Goal: Obtain resource: Download file/media

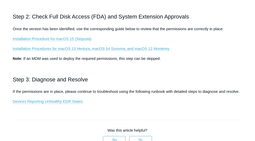
scroll to position [176, 0]
click at [65, 39] on link "Installation Procedure for macOS 15 (Sequoia)" at bounding box center [52, 38] width 79 height 5
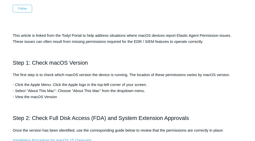
scroll to position [7, 0]
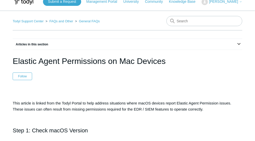
drag, startPoint x: 12, startPoint y: 59, endPoint x: 165, endPoint y: 61, distance: 152.3
copy h1 "Elastic Agent Permissions on Mac Devices"
click at [172, 63] on h1 "Elastic Agent Permissions on Mac Devices" at bounding box center [128, 61] width 230 height 12
drag, startPoint x: 9, startPoint y: 61, endPoint x: 165, endPoint y: 59, distance: 155.9
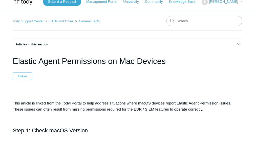
copy h1 "Elastic Agent Permissions on Mac Devices"
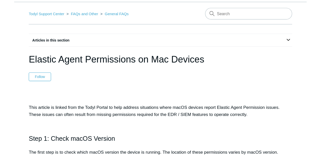
scroll to position [0, 0]
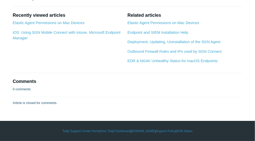
scroll to position [1801, 0]
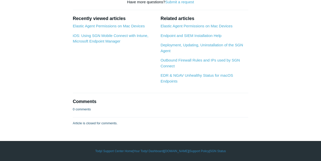
scroll to position [929, 0]
